Goal: Task Accomplishment & Management: Manage account settings

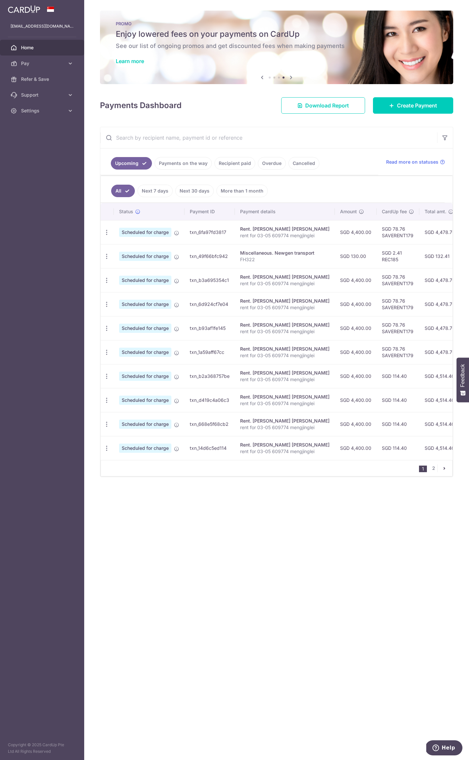
click at [45, 48] on span "Home" at bounding box center [42, 47] width 43 height 7
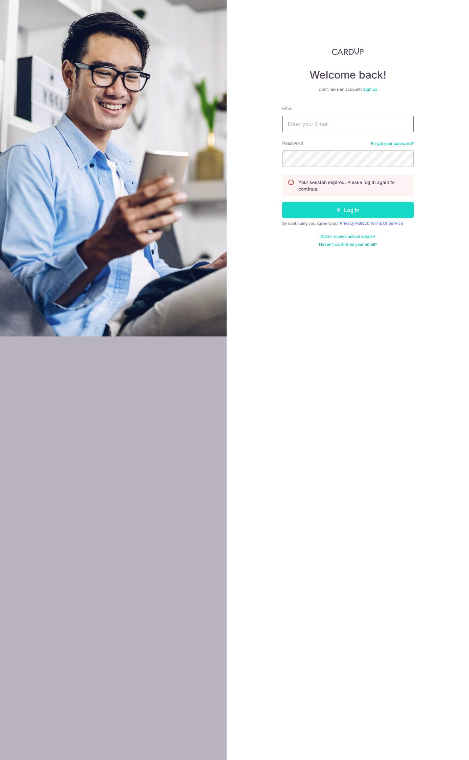
type input "[EMAIL_ADDRESS][DOMAIN_NAME]"
click at [326, 211] on button "Log in" at bounding box center [347, 210] width 131 height 16
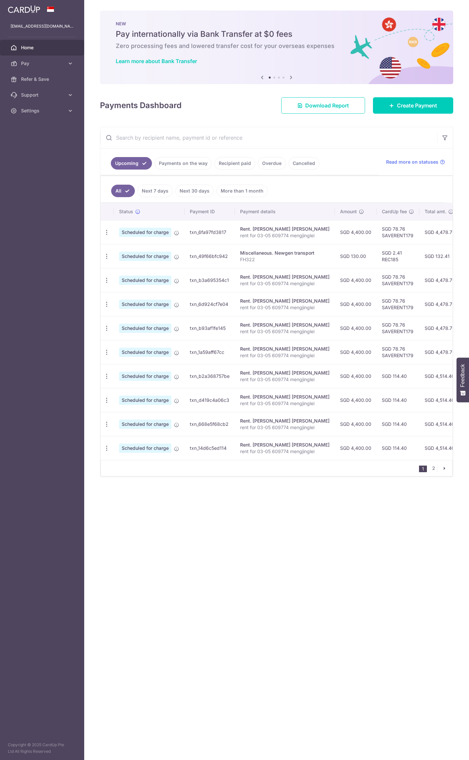
click at [291, 78] on icon at bounding box center [291, 77] width 8 height 8
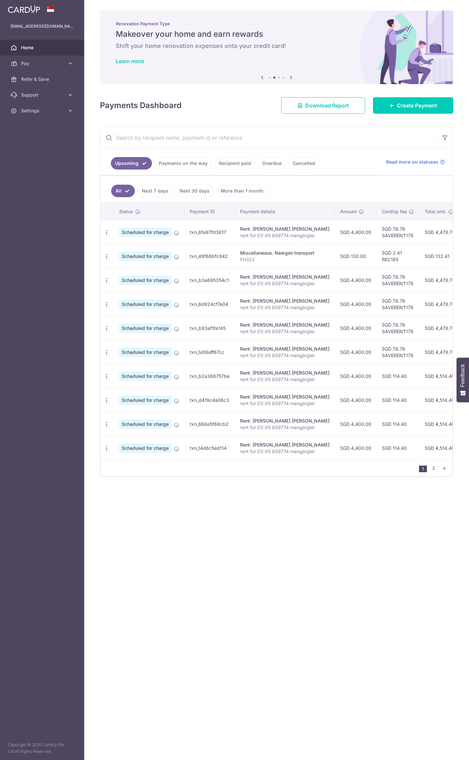
click at [262, 77] on icon at bounding box center [262, 77] width 8 height 8
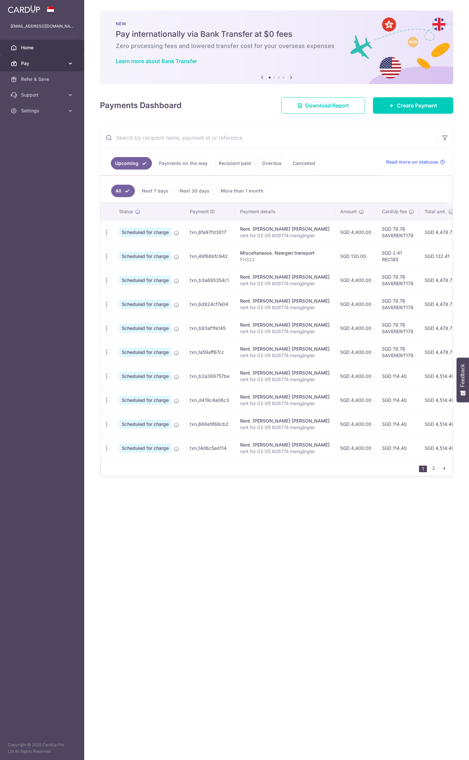
click at [43, 68] on link "Pay" at bounding box center [42, 64] width 84 height 16
click at [44, 80] on span "Payments" at bounding box center [42, 79] width 43 height 7
click at [54, 97] on span "Support" at bounding box center [42, 95] width 43 height 7
click at [55, 149] on span "Settings" at bounding box center [42, 150] width 43 height 7
click at [53, 166] on span "Account" at bounding box center [42, 166] width 43 height 7
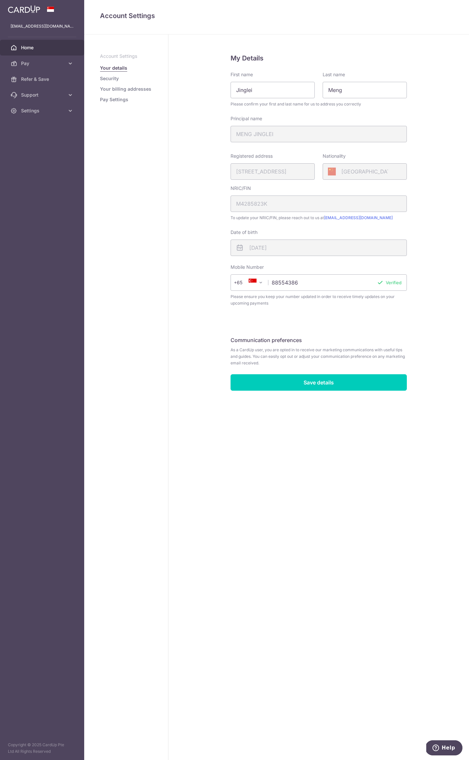
click at [30, 48] on span "Home" at bounding box center [42, 47] width 43 height 7
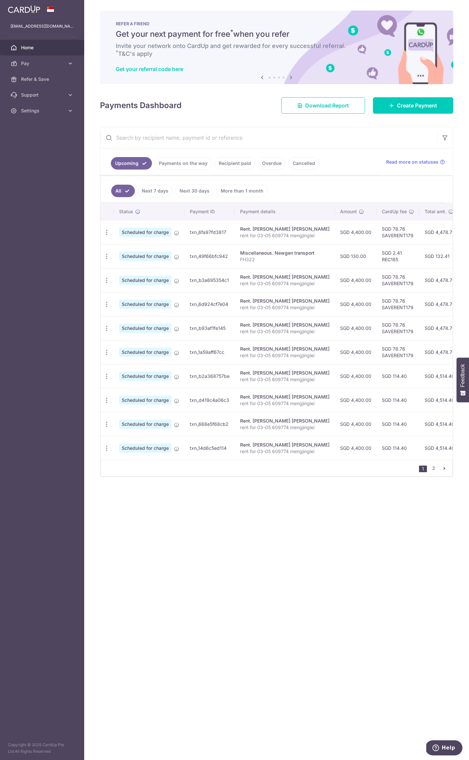
click at [239, 164] on link "Recipient paid" at bounding box center [234, 163] width 41 height 12
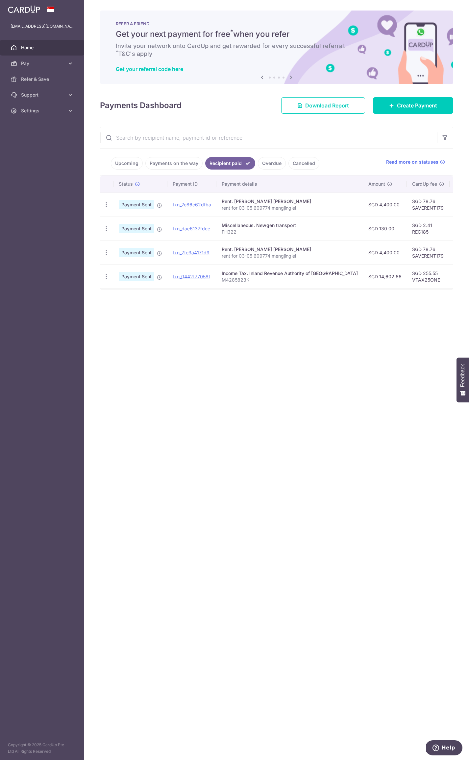
click at [165, 165] on link "Payments on the way" at bounding box center [173, 163] width 57 height 12
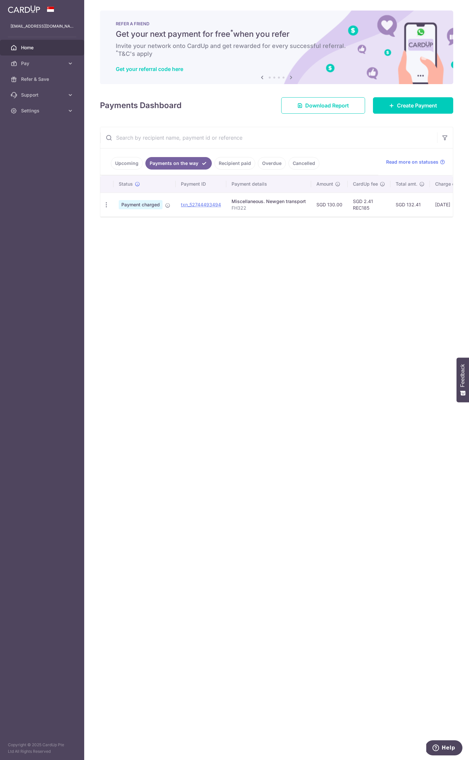
click at [122, 165] on link "Upcoming" at bounding box center [127, 163] width 32 height 12
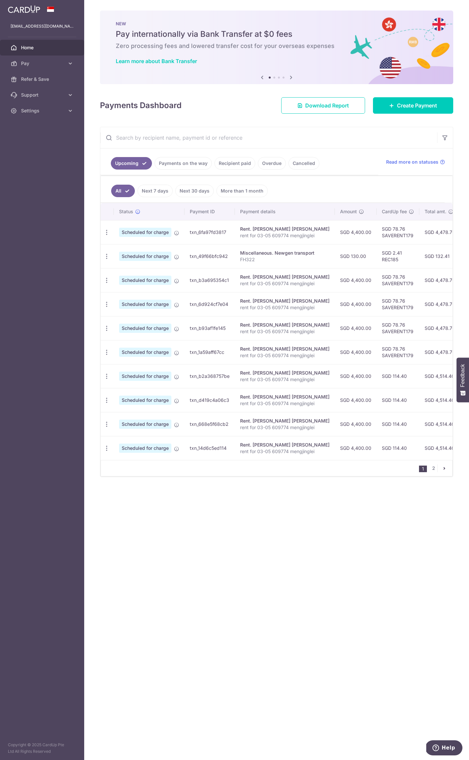
click at [195, 161] on link "Payments on the way" at bounding box center [182, 163] width 57 height 12
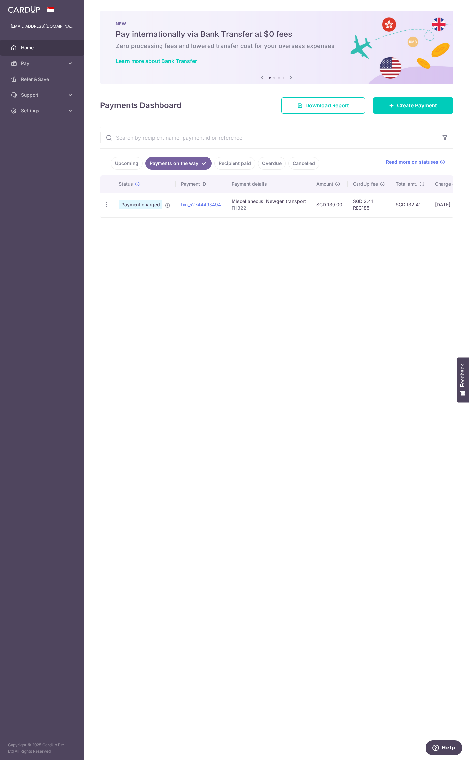
click at [227, 163] on link "Recipient paid" at bounding box center [234, 163] width 41 height 12
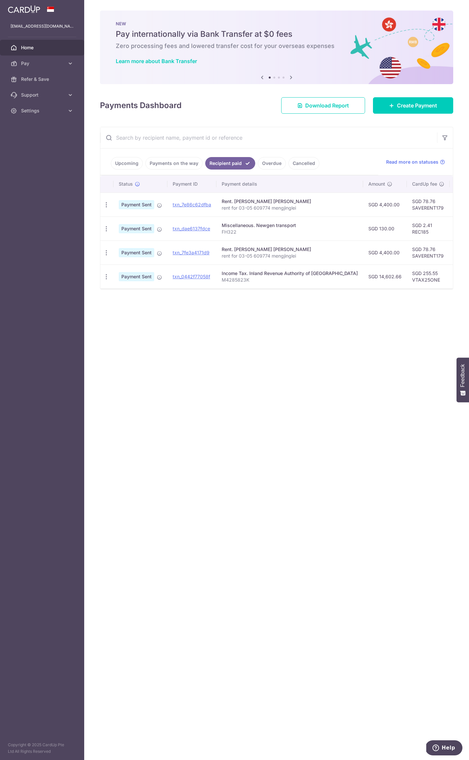
click at [272, 163] on link "Overdue" at bounding box center [272, 163] width 28 height 12
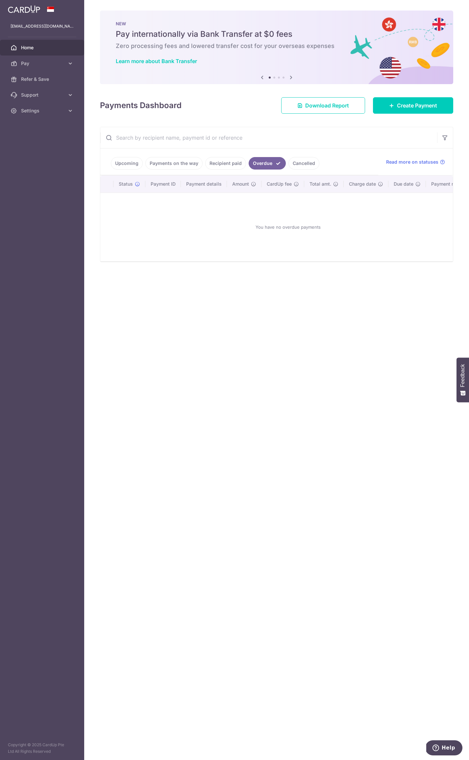
click at [294, 163] on link "Cancelled" at bounding box center [303, 163] width 31 height 12
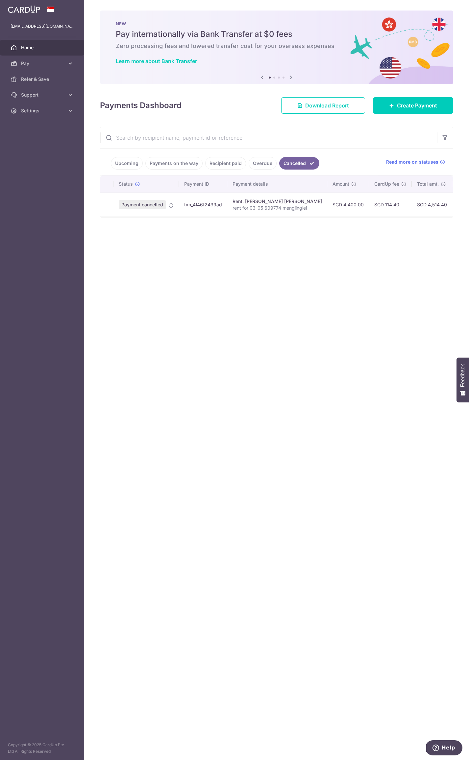
click at [129, 165] on link "Upcoming" at bounding box center [127, 163] width 32 height 12
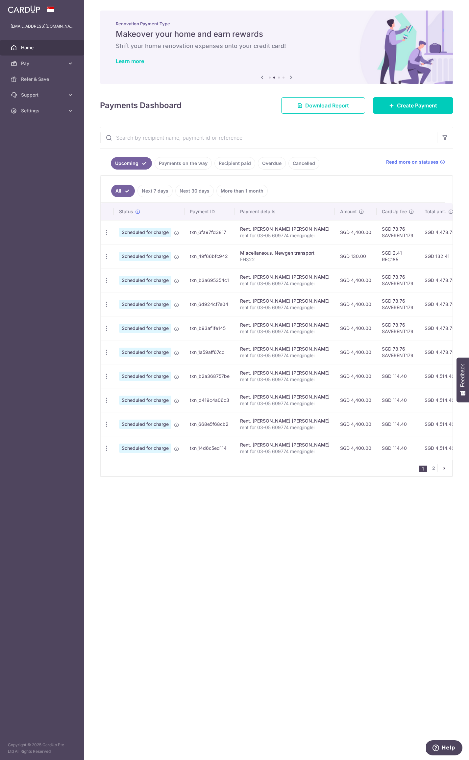
click at [155, 420] on span "Scheduled for charge" at bounding box center [145, 424] width 52 height 9
click at [434, 468] on link "2" at bounding box center [433, 468] width 8 height 8
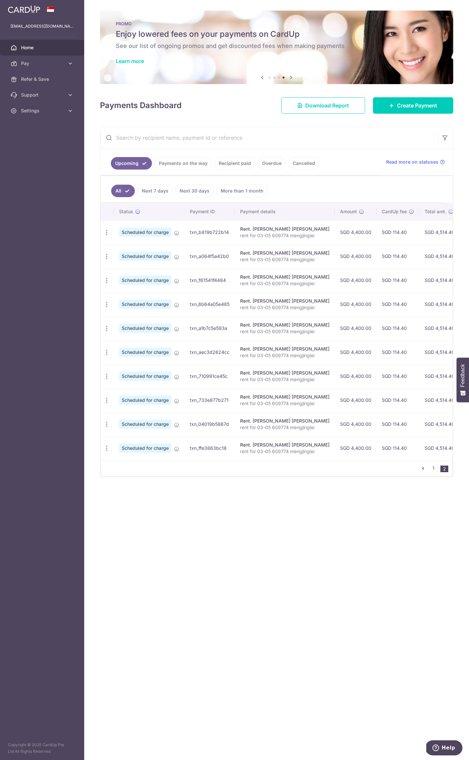
click at [162, 109] on h4 "Payments Dashboard" at bounding box center [140, 106] width 81 height 12
click at [37, 65] on span "Pay" at bounding box center [42, 63] width 43 height 7
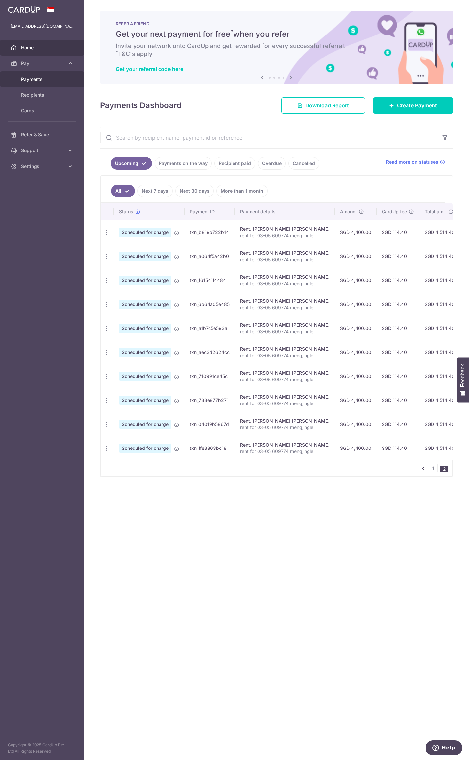
click at [43, 82] on span "Payments" at bounding box center [42, 79] width 43 height 7
